Goal: Use online tool/utility: Utilize a website feature to perform a specific function

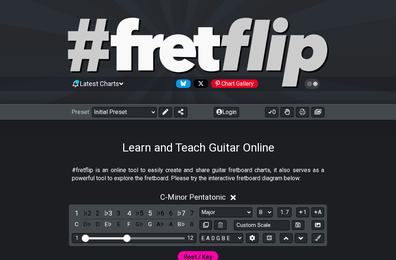
select select "Major"
select select "B"
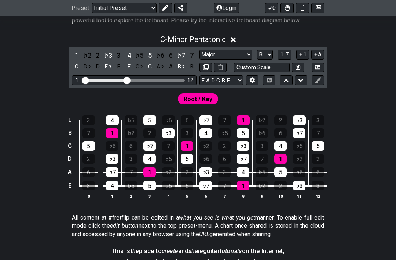
scroll to position [159, 0]
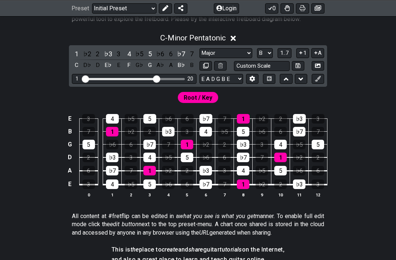
select select "Minor Pentatonic"
select select "C"
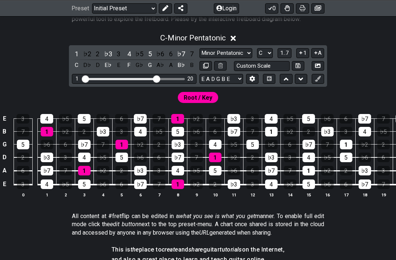
click at [170, 8] on button at bounding box center [165, 8] width 13 height 10
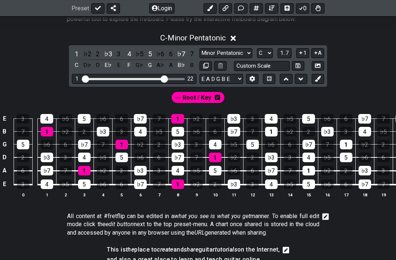
click at [245, 53] on select "Minor Pentatonic Click to edit Minor Pentatonic Major Pentatonic Minor Blues Ma…" at bounding box center [226, 53] width 53 height 10
select select "Major"
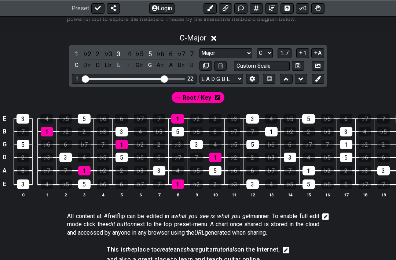
click at [242, 52] on select "Minor Pentatonic Click to edit Minor Pentatonic Major Pentatonic Minor Blues Ma…" at bounding box center [226, 53] width 53 height 10
click at [269, 57] on select "A♭ A A♯ B♭ B C C♯ D♭ D D♯ E♭ E F F♯ G♭ G G♯" at bounding box center [265, 53] width 16 height 10
select select "A"
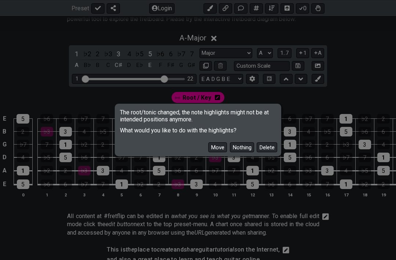
click at [273, 152] on button "Delete" at bounding box center [267, 147] width 21 height 10
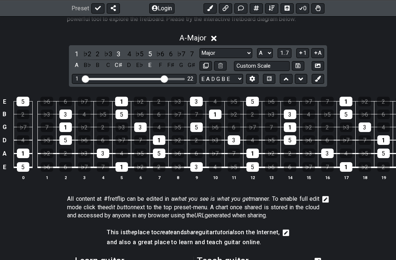
click at [241, 53] on select "Minor Pentatonic Click to edit Minor Pentatonic Major Pentatonic Minor Blues Ma…" at bounding box center [226, 53] width 53 height 10
select select "Dorian"
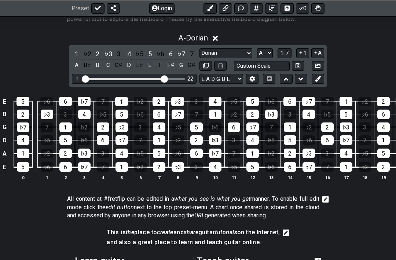
click at [321, 80] on icon at bounding box center [318, 79] width 6 height 6
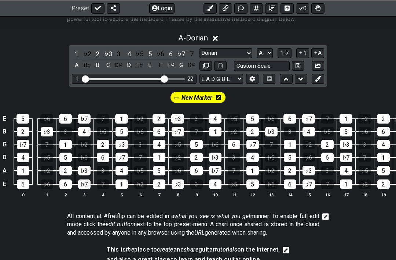
click at [109, 49] on div "♭3" at bounding box center [109, 54] width 10 height 10
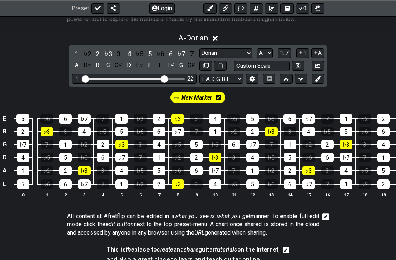
click at [148, 52] on div "5" at bounding box center [150, 54] width 10 height 10
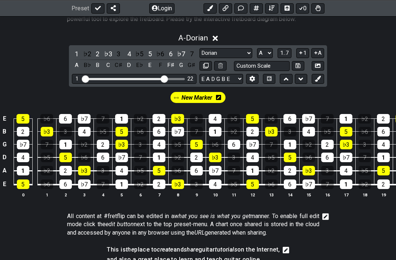
click at [183, 54] on div "♭7" at bounding box center [182, 54] width 10 height 10
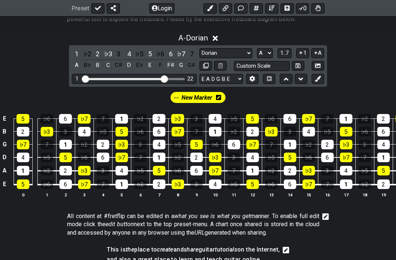
click at [128, 52] on div "4" at bounding box center [129, 54] width 10 height 10
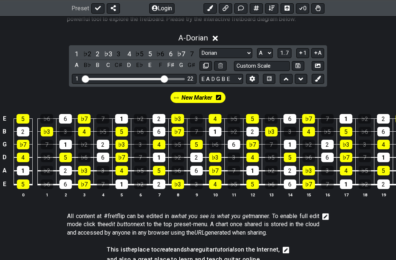
click at [171, 54] on div "6" at bounding box center [171, 54] width 10 height 10
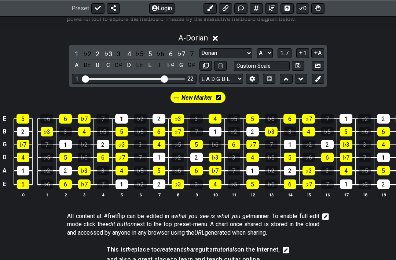
click at [79, 55] on div "1" at bounding box center [77, 54] width 10 height 10
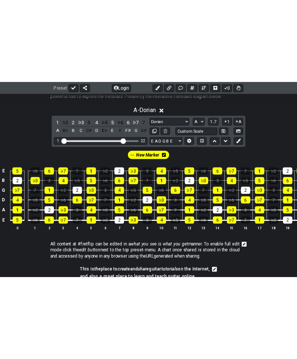
scroll to position [109, 0]
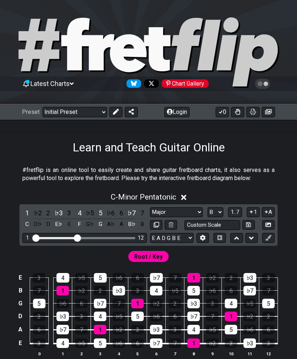
select select "Major"
select select "B"
